Goal: Information Seeking & Learning: Learn about a topic

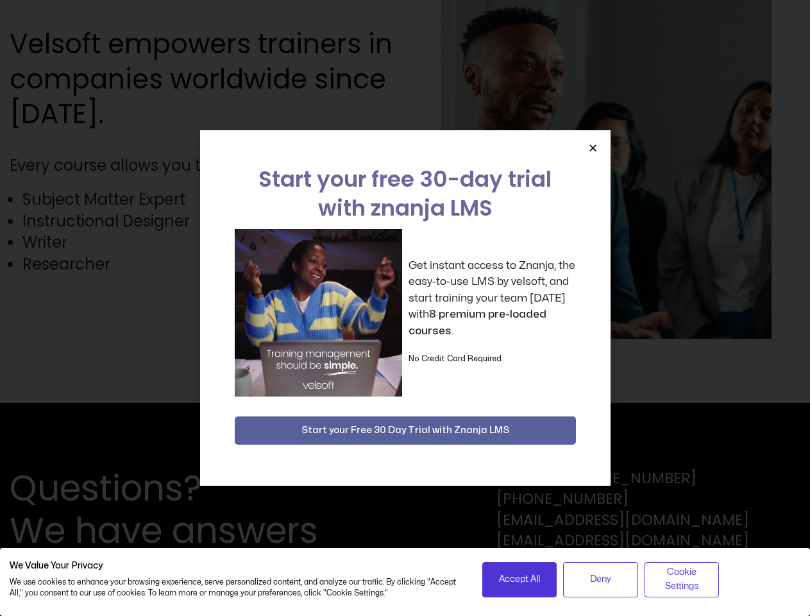
click at [405, 308] on div "Get instant access to Znanja, the easy-to-use LMS by velsoft, and start trainin…" at bounding box center [405, 312] width 341 height 167
click at [593, 148] on icon "Close" at bounding box center [593, 148] width 10 height 10
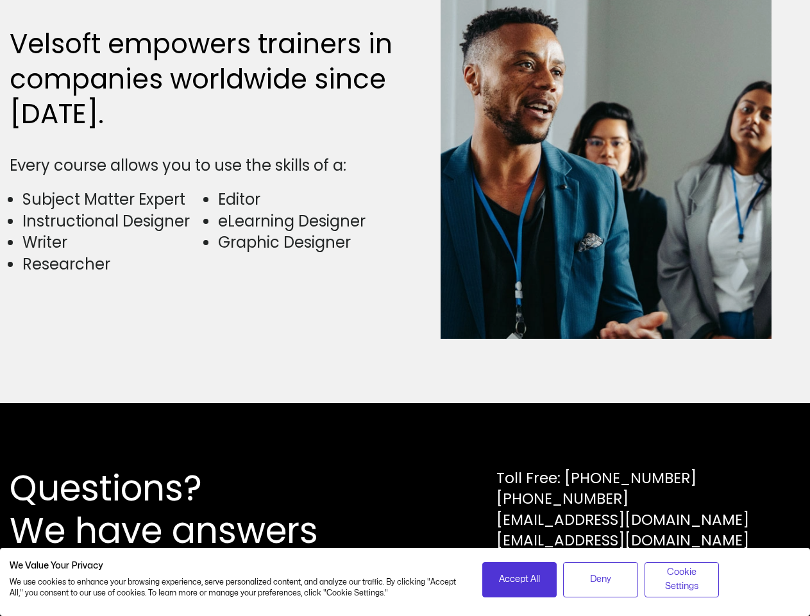
click at [405, 430] on div "Questions? We have answers Toll Free: [PHONE_NUMBER] [PHONE_NUMBER] [EMAIL_ADDR…" at bounding box center [405, 509] width 810 height 213
click at [520, 579] on span "Accept All" at bounding box center [519, 579] width 41 height 14
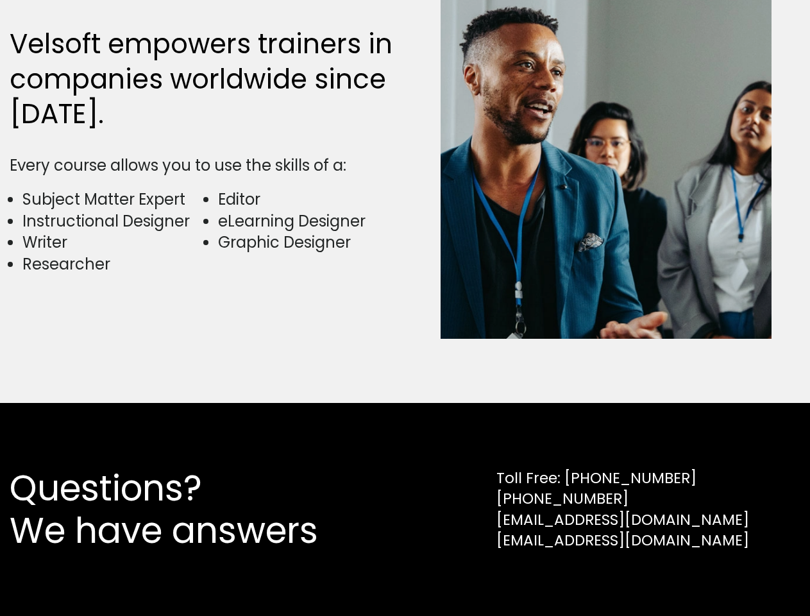
click at [601, 579] on div "Questions? We have answers Toll Free: [PHONE_NUMBER] [PHONE_NUMBER] [EMAIL_ADDR…" at bounding box center [405, 509] width 810 height 213
click at [682, 579] on div "Questions? We have answers Toll Free: [PHONE_NUMBER] [PHONE_NUMBER] [EMAIL_ADDR…" at bounding box center [405, 509] width 810 height 213
